Goal: Find specific page/section: Find specific page/section

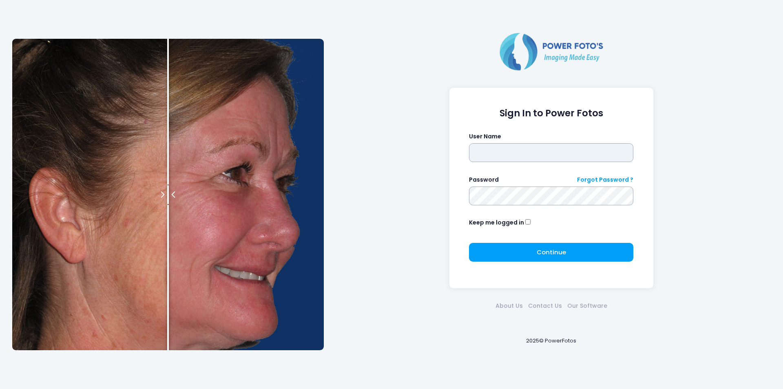
type input "*******"
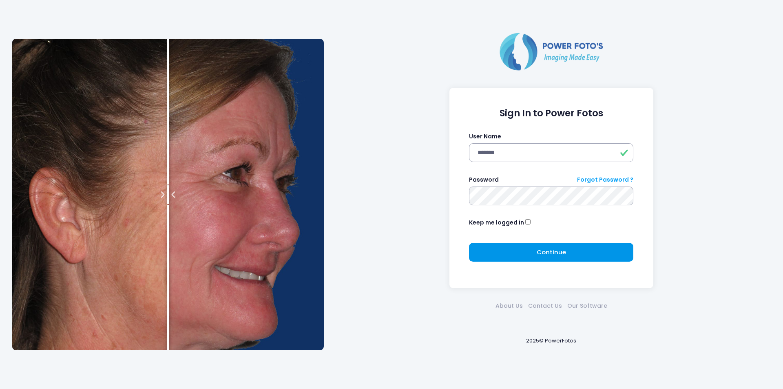
click at [525, 246] on button "Continue Please wait..." at bounding box center [551, 252] width 164 height 19
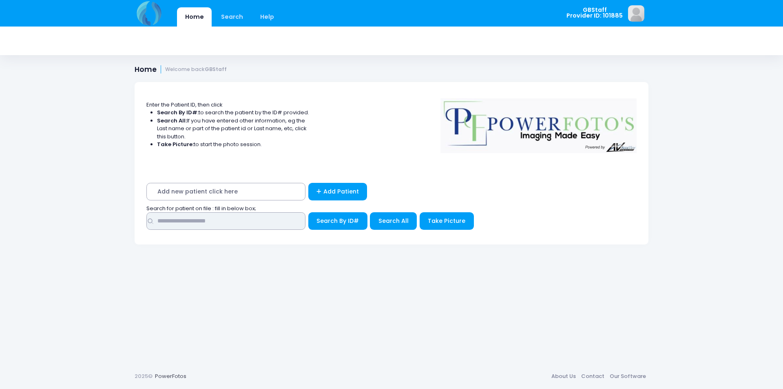
click at [189, 220] on input "text" at bounding box center [225, 221] width 159 height 18
click at [241, 223] on input "text" at bounding box center [225, 221] width 159 height 18
click at [350, 220] on span "Search By ID#" at bounding box center [337, 221] width 42 height 8
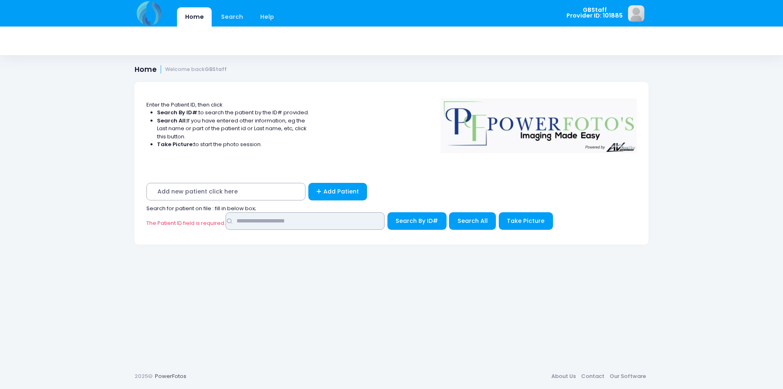
click at [272, 219] on input "text" at bounding box center [304, 221] width 159 height 18
click at [270, 221] on input "text" at bounding box center [304, 221] width 159 height 18
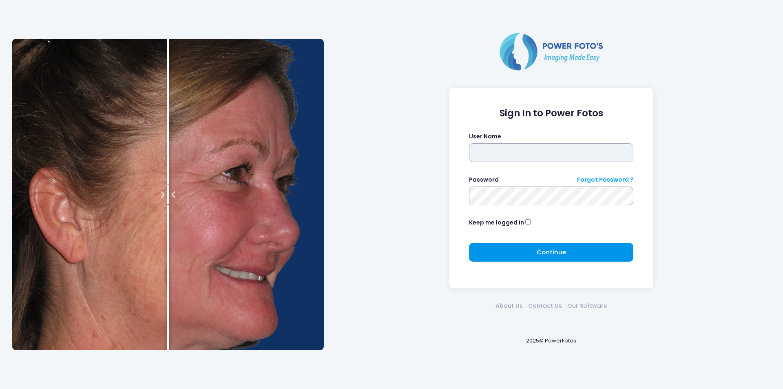
type input "*******"
click at [543, 252] on span "Continue" at bounding box center [551, 252] width 29 height 9
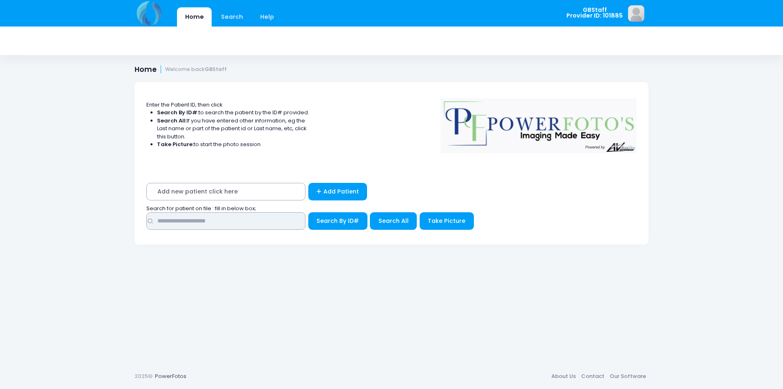
click at [255, 221] on input "text" at bounding box center [225, 221] width 159 height 18
click at [175, 221] on input "text" at bounding box center [225, 221] width 159 height 18
click at [173, 221] on input "text" at bounding box center [225, 221] width 159 height 18
drag, startPoint x: 172, startPoint y: 221, endPoint x: 157, endPoint y: 221, distance: 14.7
click at [157, 221] on input "text" at bounding box center [225, 221] width 159 height 18
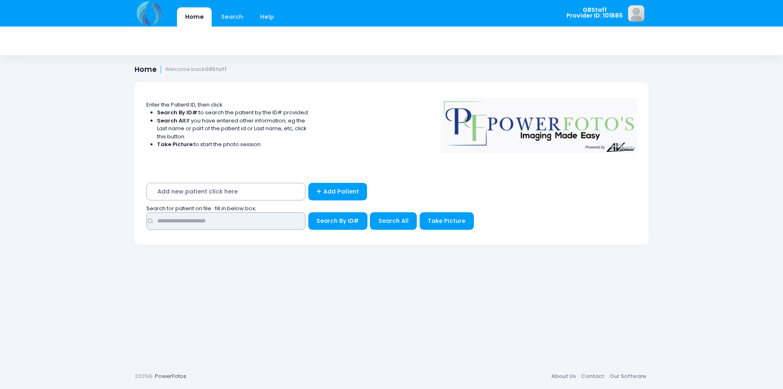
drag, startPoint x: 157, startPoint y: 220, endPoint x: 217, endPoint y: 229, distance: 61.5
click at [217, 229] on input "text" at bounding box center [225, 221] width 159 height 18
drag, startPoint x: 172, startPoint y: 221, endPoint x: 169, endPoint y: 217, distance: 5.2
click at [169, 217] on input "text" at bounding box center [225, 221] width 159 height 18
click at [160, 224] on input "text" at bounding box center [225, 221] width 159 height 18
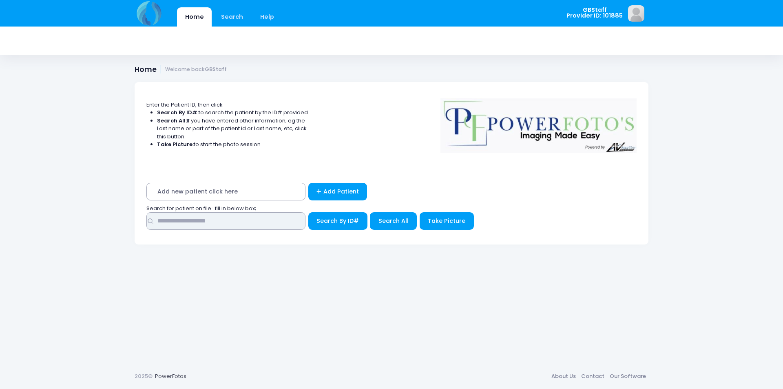
drag, startPoint x: 157, startPoint y: 219, endPoint x: 210, endPoint y: 210, distance: 53.3
click at [210, 210] on div "Search for patient on file : fill in below box;" at bounding box center [392, 218] width 498 height 29
drag, startPoint x: 174, startPoint y: 221, endPoint x: 227, endPoint y: 238, distance: 56.1
click at [227, 238] on div "Add new patient click here Add Patient Search for patient on file : fill in bel…" at bounding box center [392, 208] width 514 height 72
click at [162, 225] on input "text" at bounding box center [225, 221] width 159 height 18
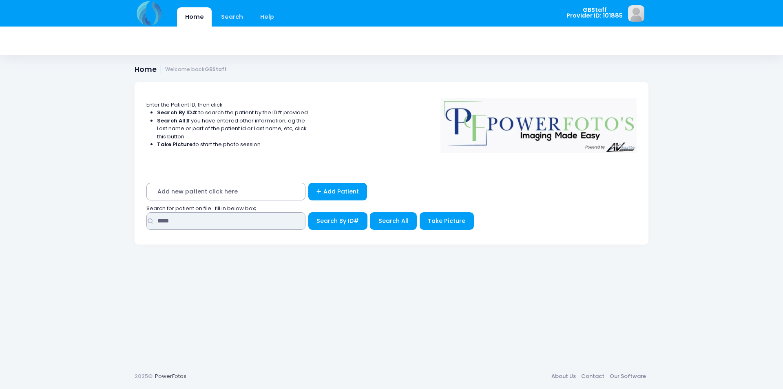
type input "*****"
click at [308, 212] on button "Search By ID#" at bounding box center [337, 221] width 59 height 18
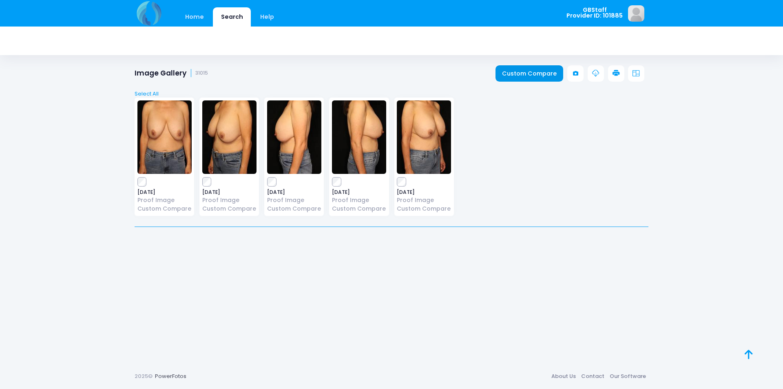
click at [513, 69] on link "Custom Compare" at bounding box center [529, 73] width 68 height 16
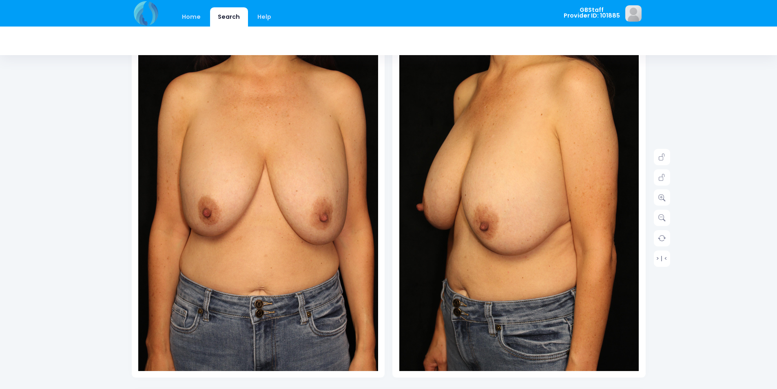
scroll to position [82, 0]
